Goal: Transaction & Acquisition: Purchase product/service

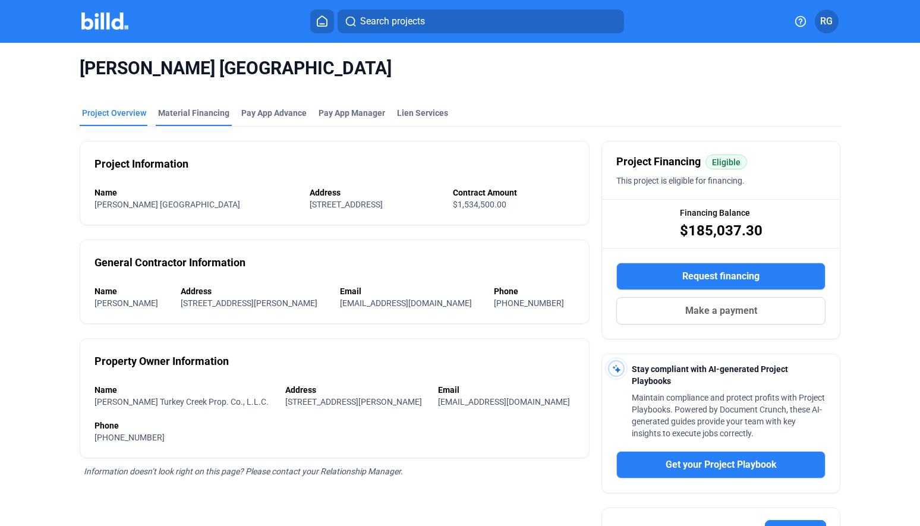
click at [201, 108] on div "Material Financing" at bounding box center [193, 113] width 71 height 12
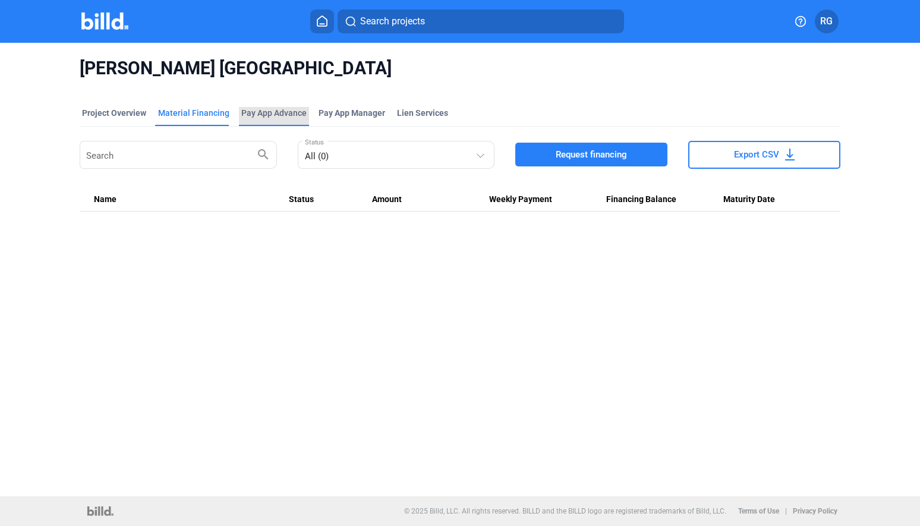
click at [264, 112] on div "Pay App Advance" at bounding box center [273, 113] width 65 height 12
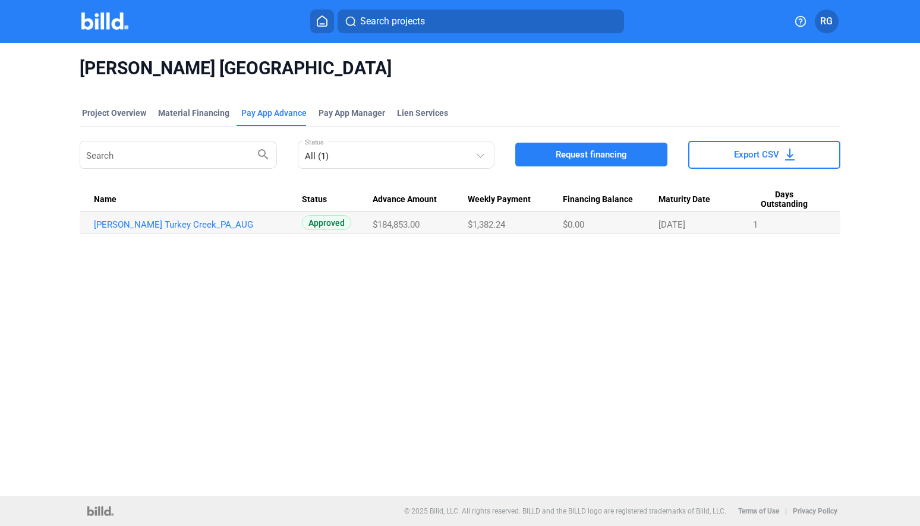
click at [514, 322] on div "[PERSON_NAME] Turkey Creek Project Overview Material Financing Pay App Advance …" at bounding box center [460, 269] width 920 height 453
